Goal: Task Accomplishment & Management: Complete application form

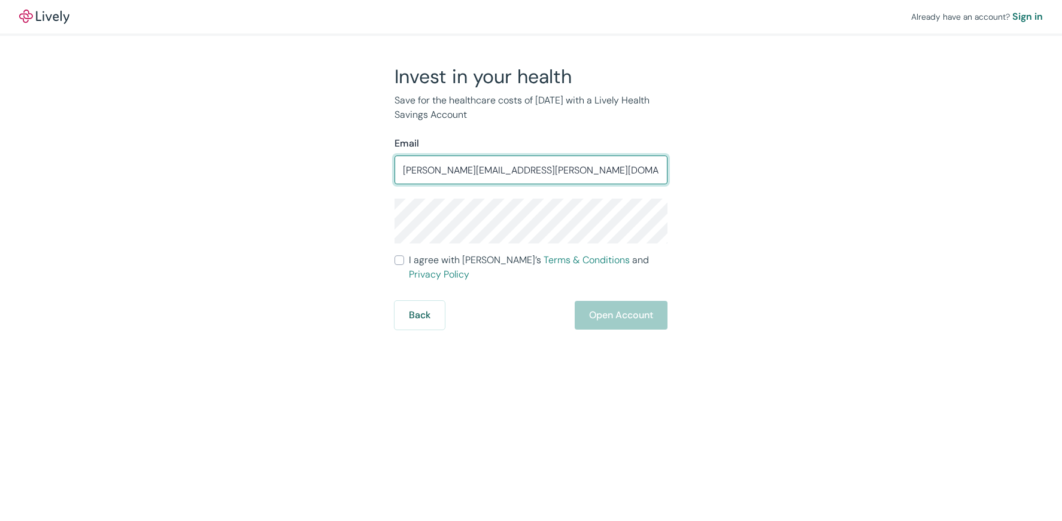
type input "[PERSON_NAME][EMAIL_ADDRESS][PERSON_NAME][DOMAIN_NAME]"
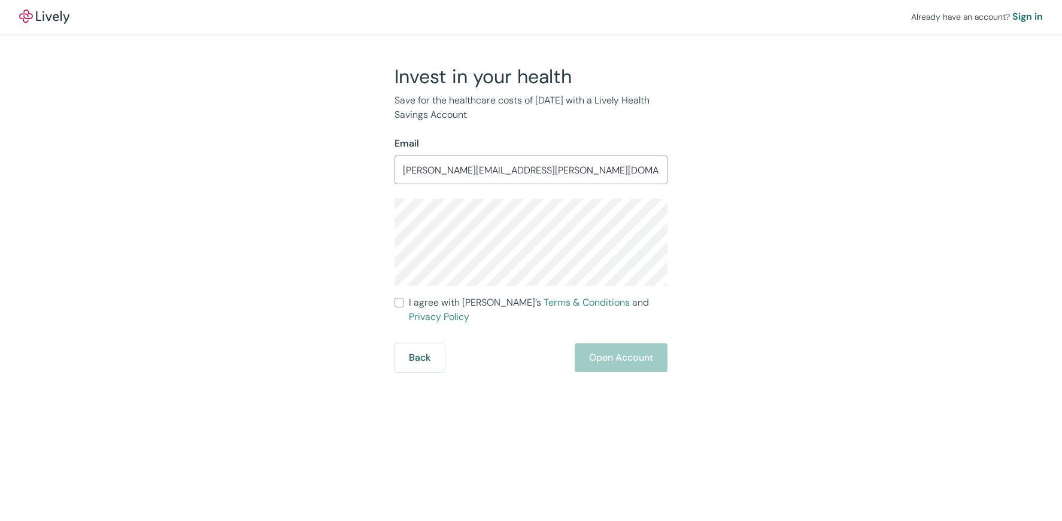
click at [402, 304] on input "I agree with Lively’s Terms & Conditions and Privacy Policy" at bounding box center [399, 303] width 10 height 10
checkbox input "true"
click at [643, 347] on button "Open Account" at bounding box center [621, 358] width 93 height 29
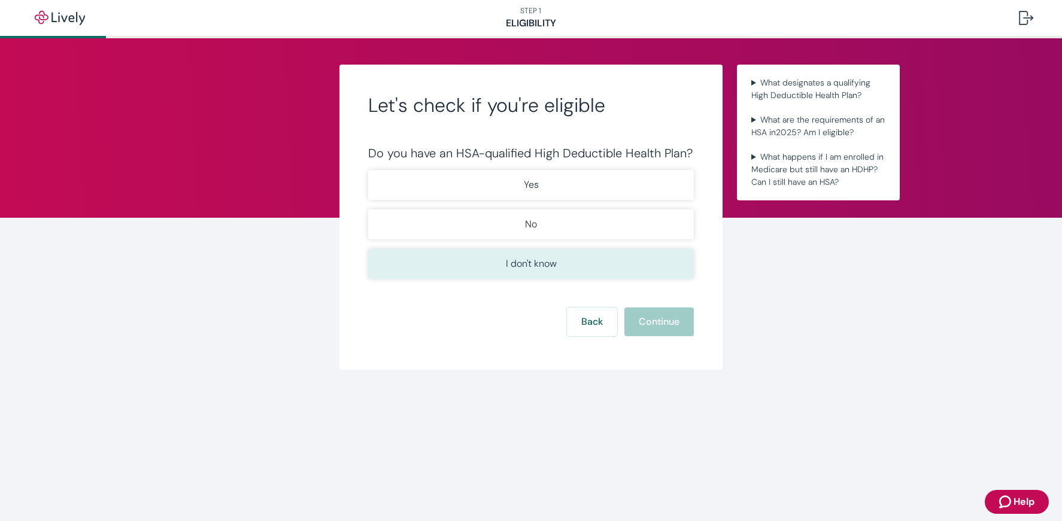
click at [553, 268] on p "I don't know" at bounding box center [531, 264] width 51 height 14
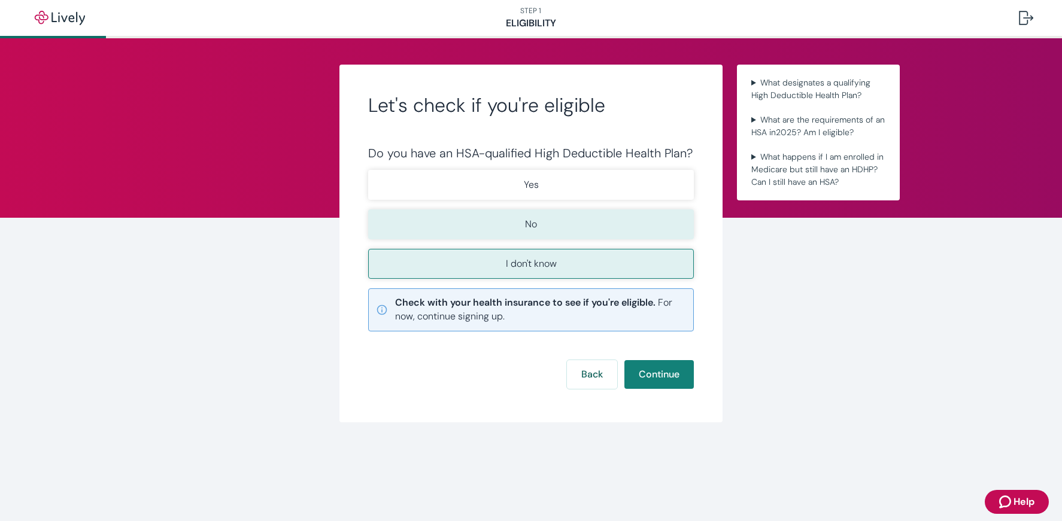
click at [604, 234] on button "No" at bounding box center [531, 224] width 326 height 30
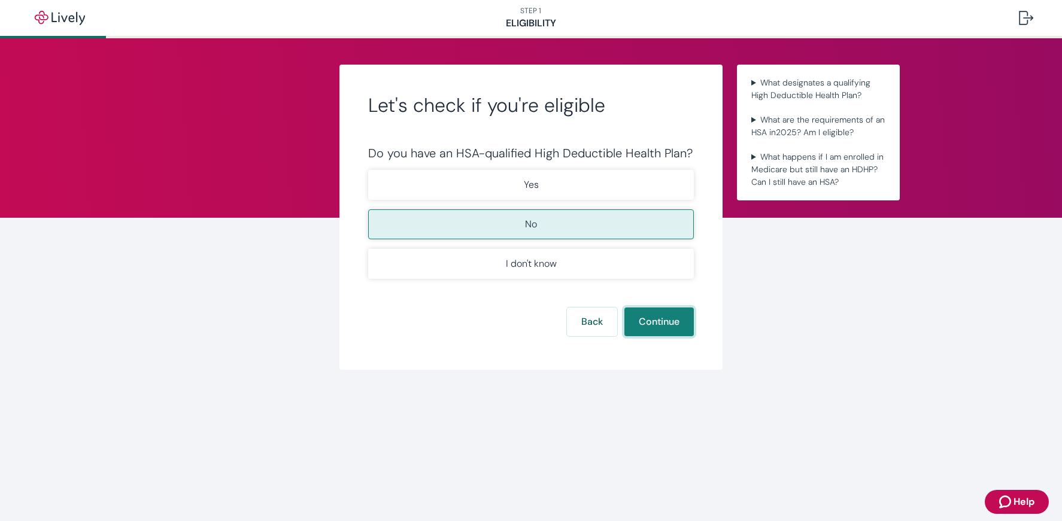
click at [662, 328] on button "Continue" at bounding box center [658, 322] width 69 height 29
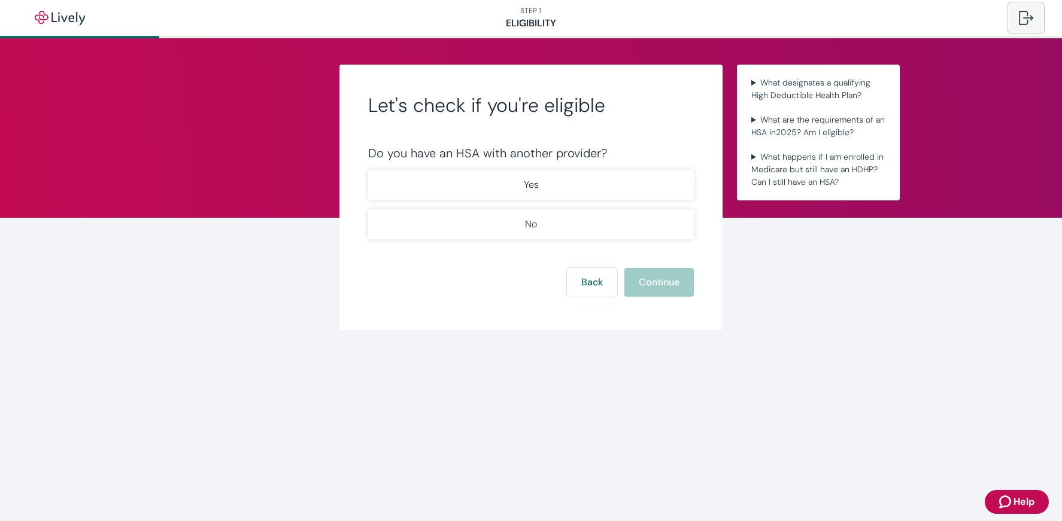
click at [1026, 16] on div at bounding box center [1026, 18] width 14 height 14
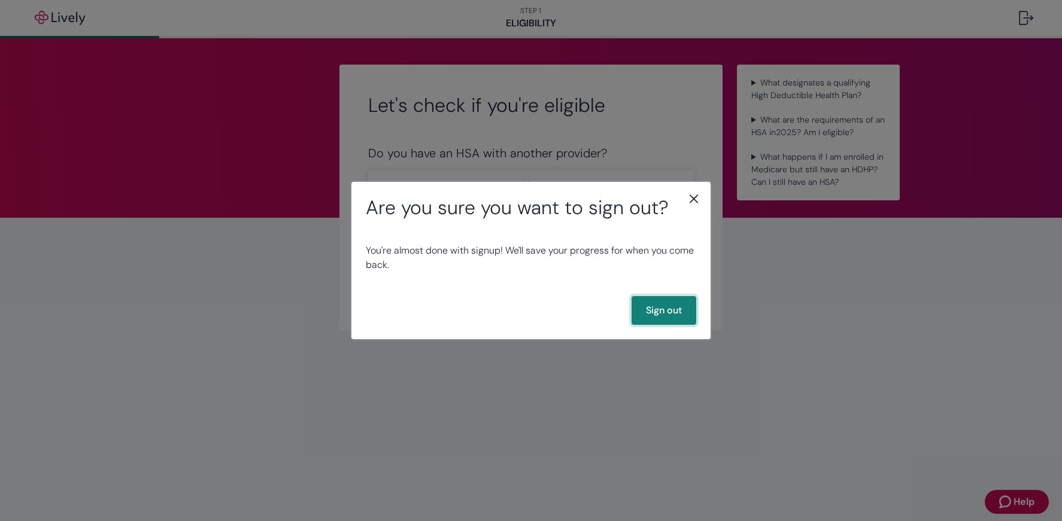
click at [646, 308] on button "Sign out" at bounding box center [663, 310] width 65 height 29
